Goal: Task Accomplishment & Management: Manage account settings

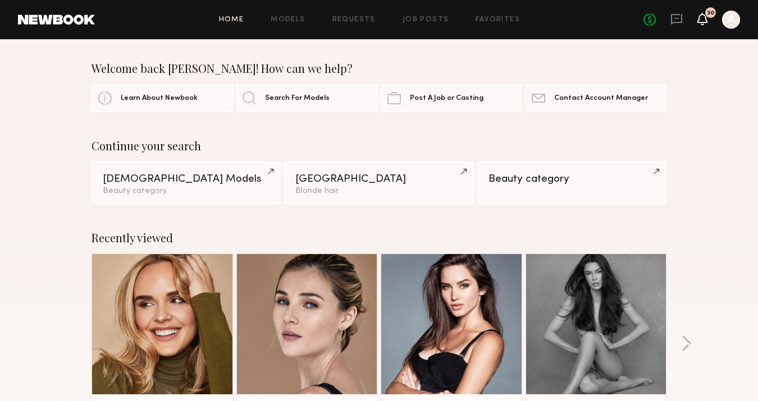
click at [704, 18] on icon at bounding box center [702, 19] width 9 height 8
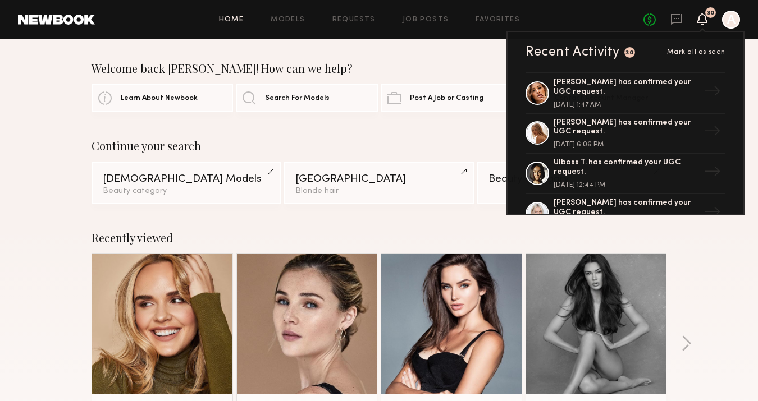
click at [437, 64] on div "Welcome back [PERSON_NAME]! How can we help?" at bounding box center [379, 68] width 575 height 13
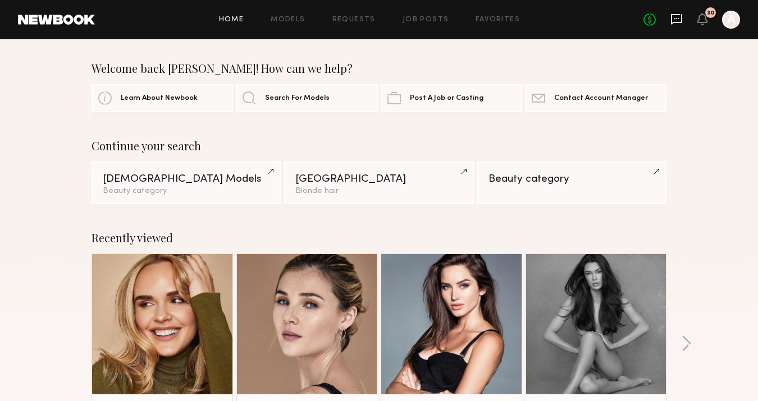
click at [675, 17] on icon at bounding box center [676, 19] width 12 height 12
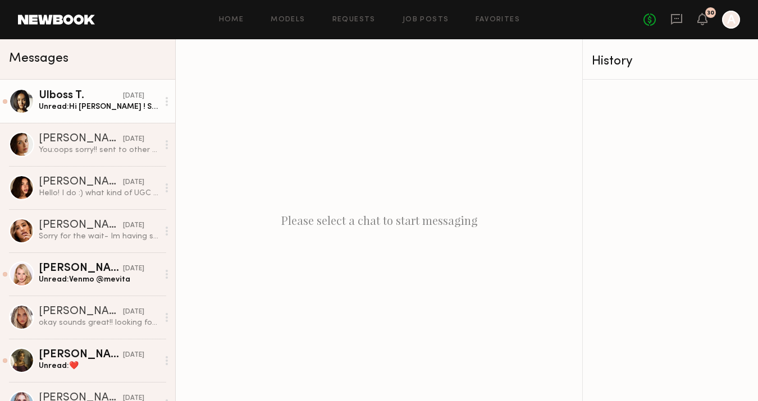
click at [113, 102] on div "Unread: Hi [PERSON_NAME] ! Sorry for delay , my work schedule got changed last …" at bounding box center [99, 107] width 120 height 11
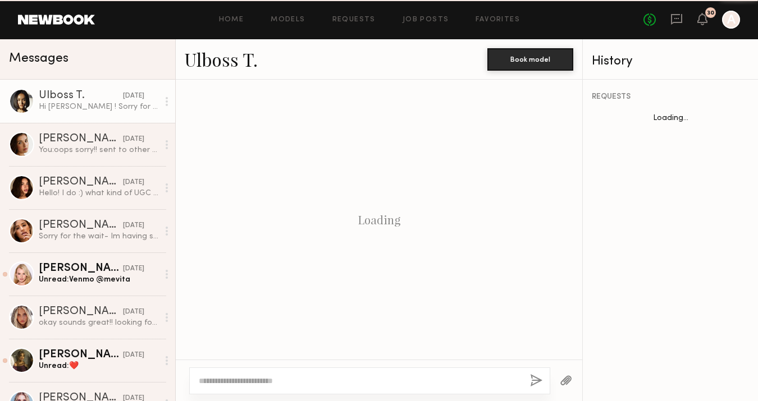
scroll to position [761, 0]
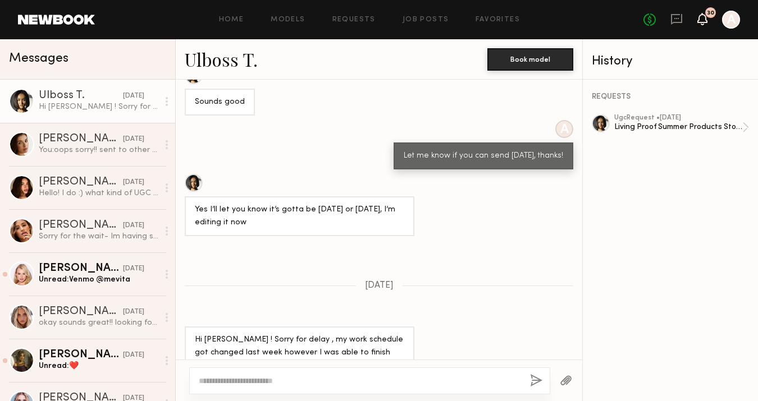
click at [699, 21] on icon at bounding box center [702, 19] width 9 height 8
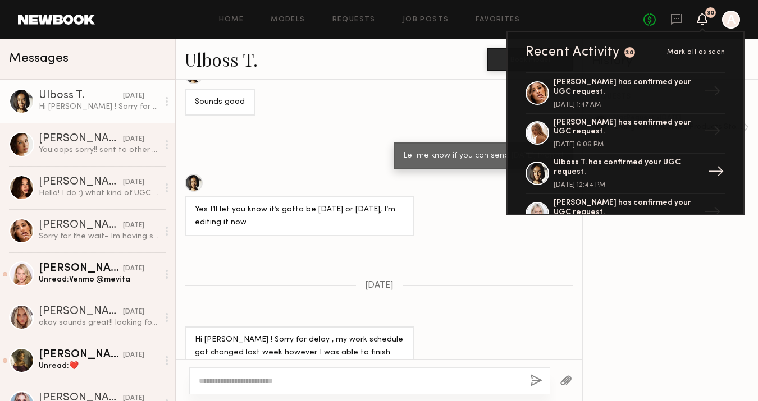
click at [593, 165] on div "Ulboss T. has confirmed your UGC request." at bounding box center [627, 167] width 146 height 19
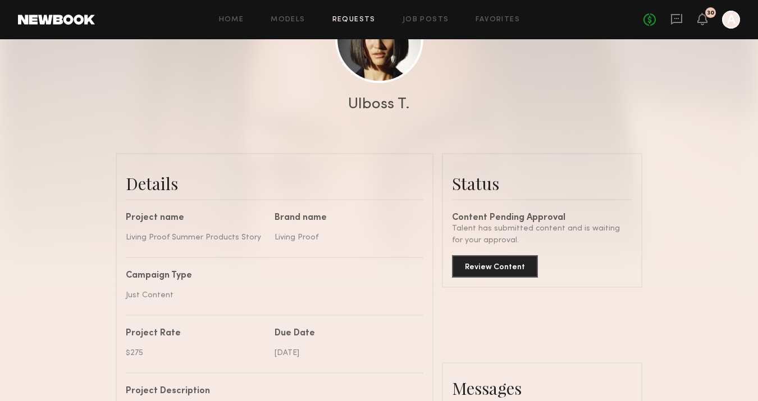
scroll to position [180, 0]
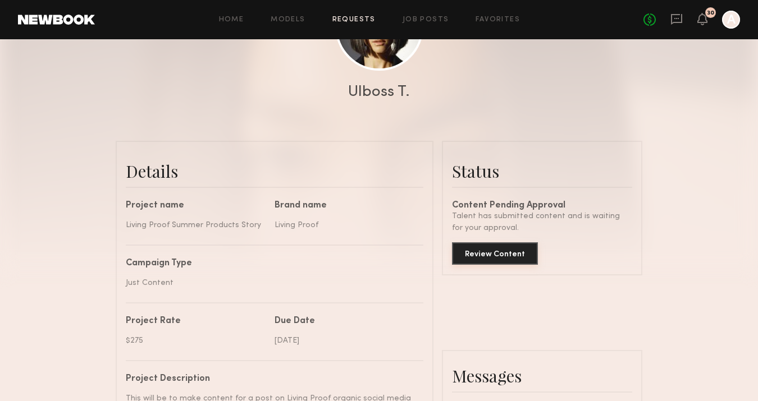
click at [500, 258] on button "Review Content" at bounding box center [495, 254] width 86 height 22
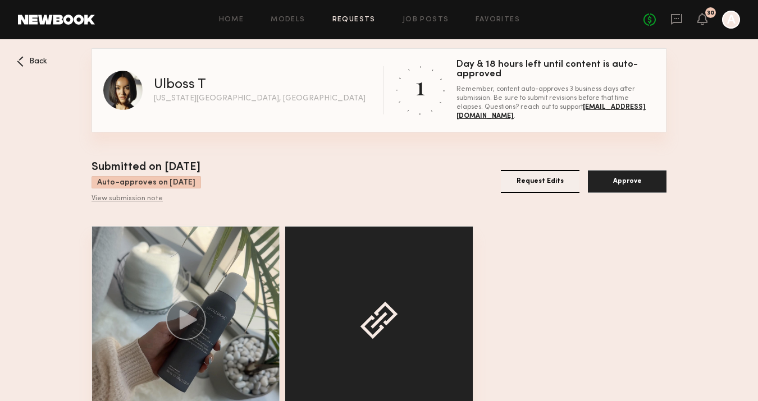
click at [570, 276] on div "View Asset View Link" at bounding box center [379, 342] width 575 height 232
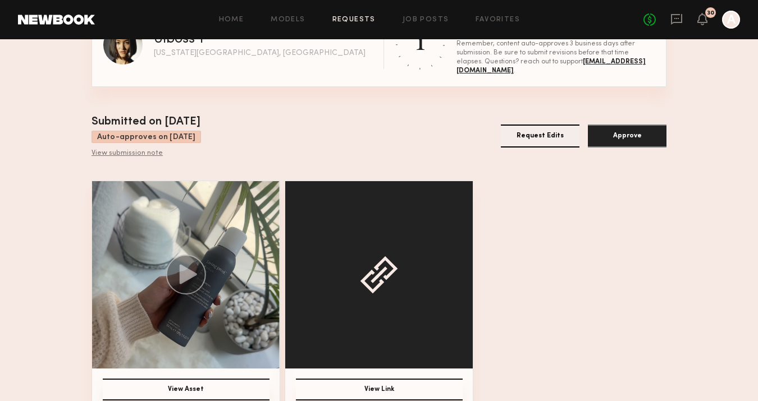
scroll to position [65, 0]
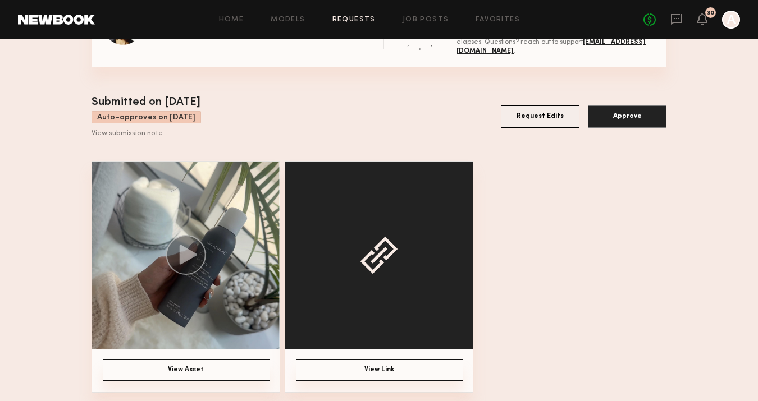
click at [191, 366] on button "View Asset" at bounding box center [186, 370] width 167 height 22
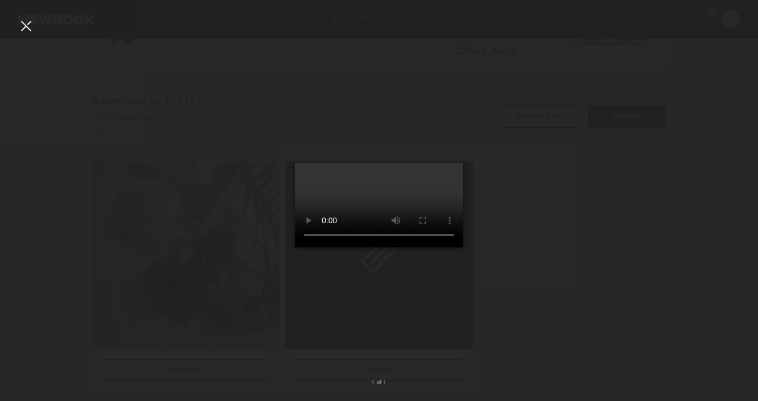
click at [27, 28] on div at bounding box center [26, 26] width 18 height 18
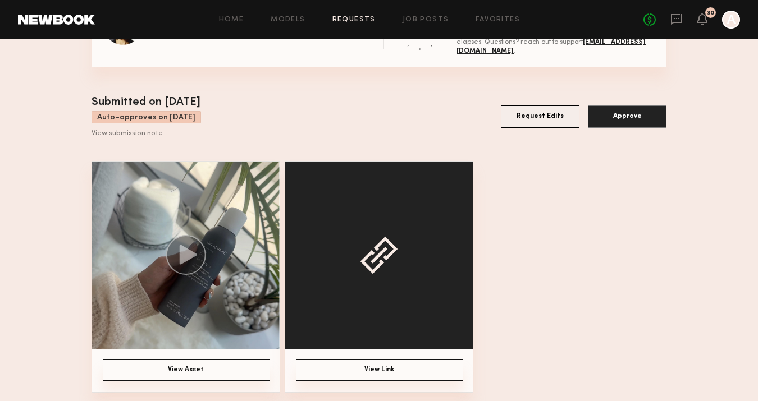
click at [215, 372] on button "View Asset" at bounding box center [186, 370] width 167 height 22
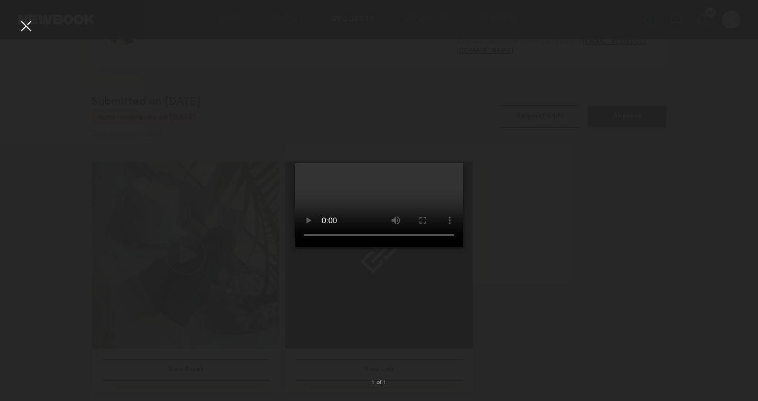
click at [24, 30] on div at bounding box center [26, 26] width 18 height 18
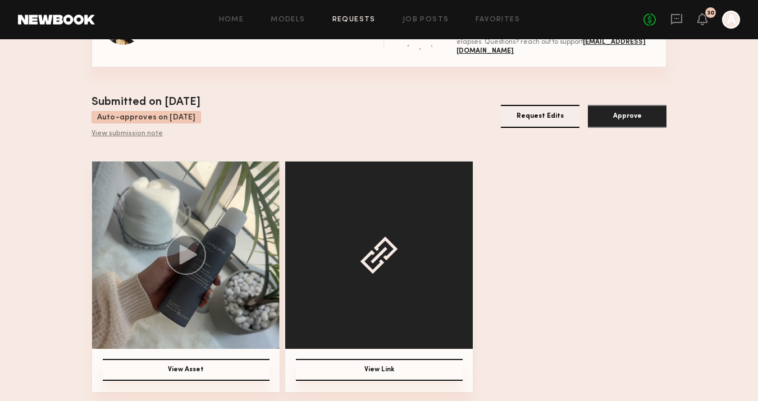
click at [606, 264] on div "View Asset View Link" at bounding box center [379, 277] width 575 height 232
drag, startPoint x: 601, startPoint y: 286, endPoint x: 587, endPoint y: 332, distance: 48.5
click at [587, 332] on div "View Asset View Link" at bounding box center [379, 277] width 575 height 232
click at [586, 335] on div "View Asset View Link" at bounding box center [379, 277] width 575 height 232
click at [643, 252] on div "View Asset View Link" at bounding box center [379, 277] width 575 height 232
